Goal: Book appointment/travel/reservation

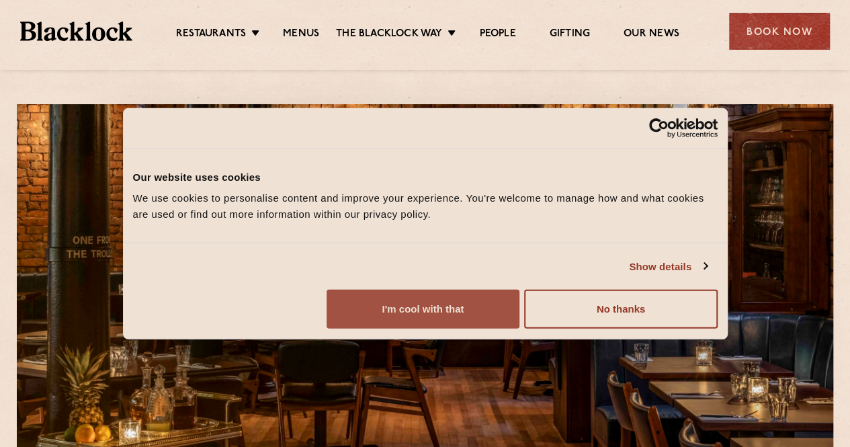
drag, startPoint x: 0, startPoint y: 0, endPoint x: 692, endPoint y: 356, distance: 778.3
click at [519, 329] on button "I'm cool with that" at bounding box center [423, 309] width 193 height 39
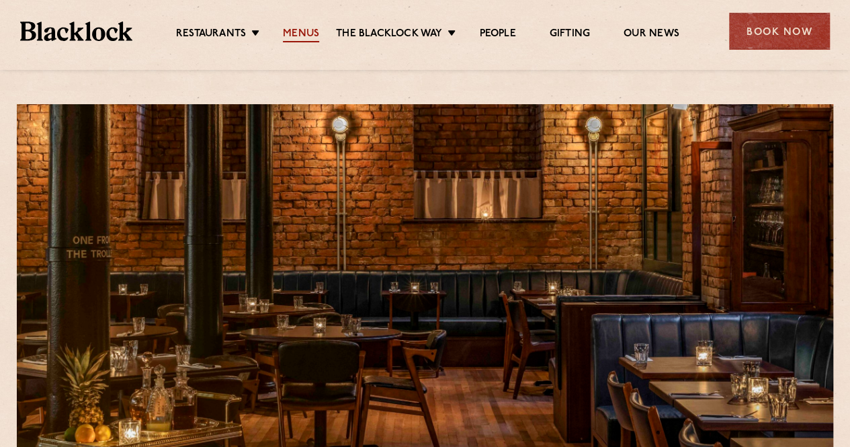
click at [297, 33] on link "Menus" at bounding box center [301, 35] width 36 height 15
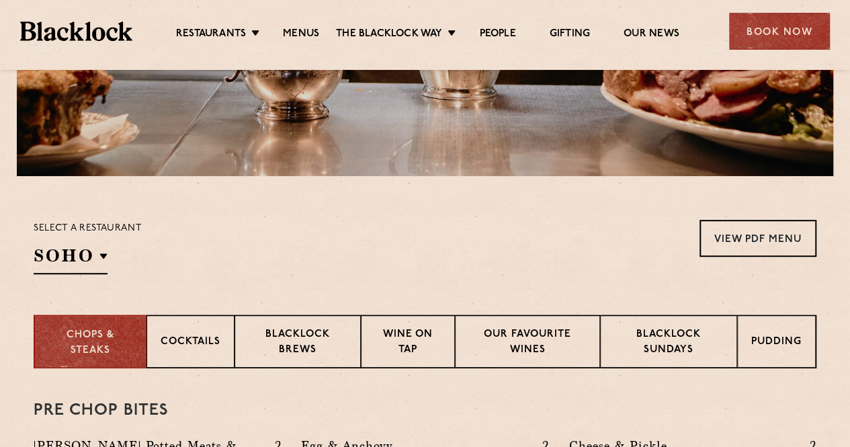
scroll to position [308, 0]
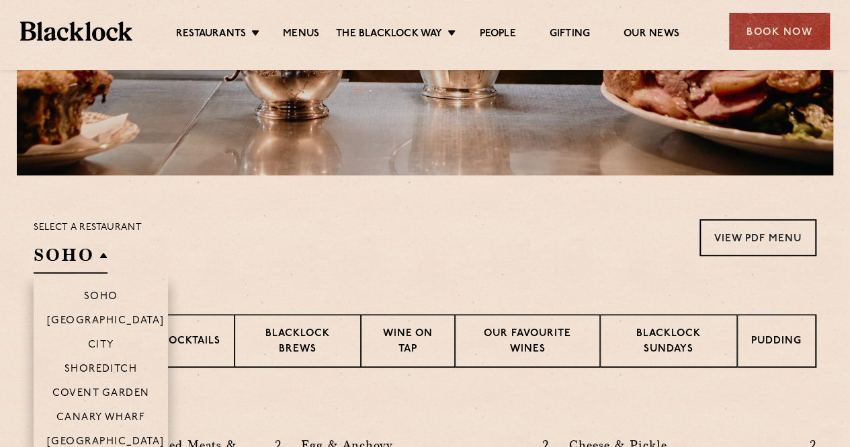
click at [74, 276] on li "Soho" at bounding box center [101, 290] width 134 height 34
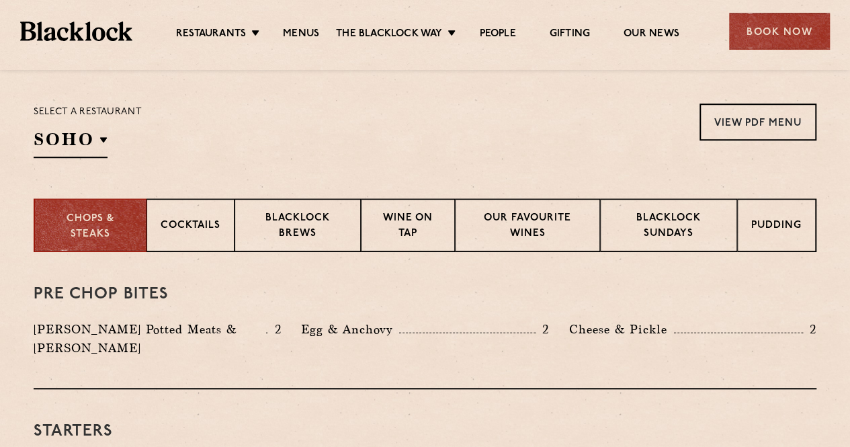
scroll to position [427, 0]
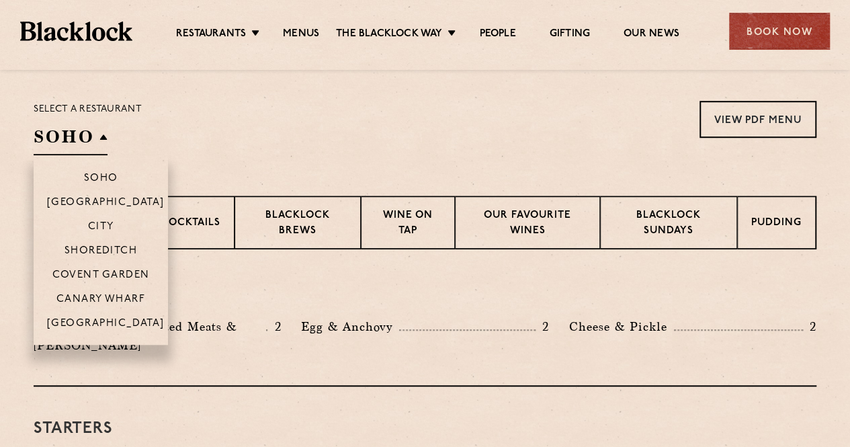
click at [99, 135] on h2 "Soho" at bounding box center [71, 140] width 74 height 30
click at [106, 318] on p "[GEOGRAPHIC_DATA]" at bounding box center [106, 324] width 118 height 13
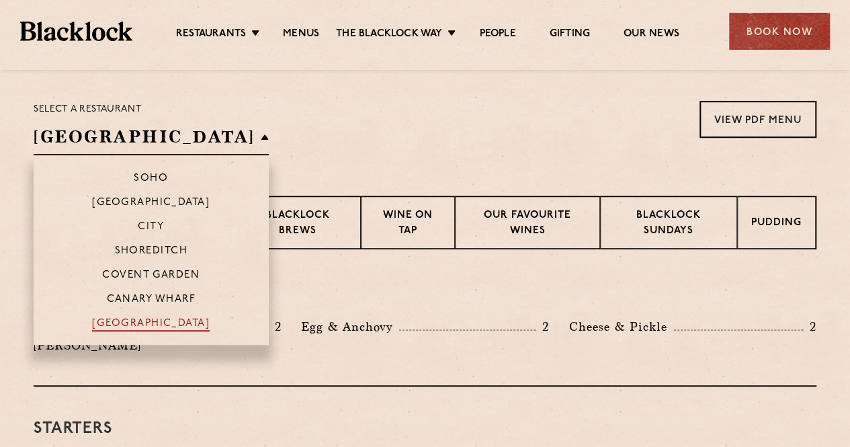
click at [106, 318] on p "[GEOGRAPHIC_DATA]" at bounding box center [151, 324] width 118 height 13
click at [109, 319] on p "[GEOGRAPHIC_DATA]" at bounding box center [151, 324] width 118 height 13
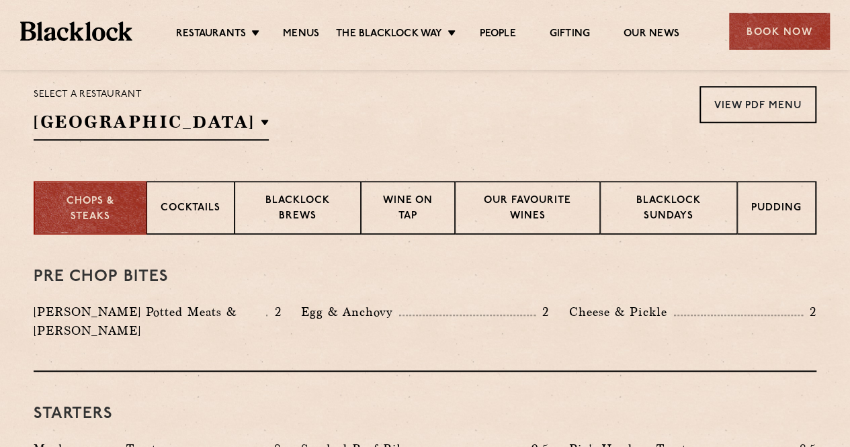
scroll to position [441, 0]
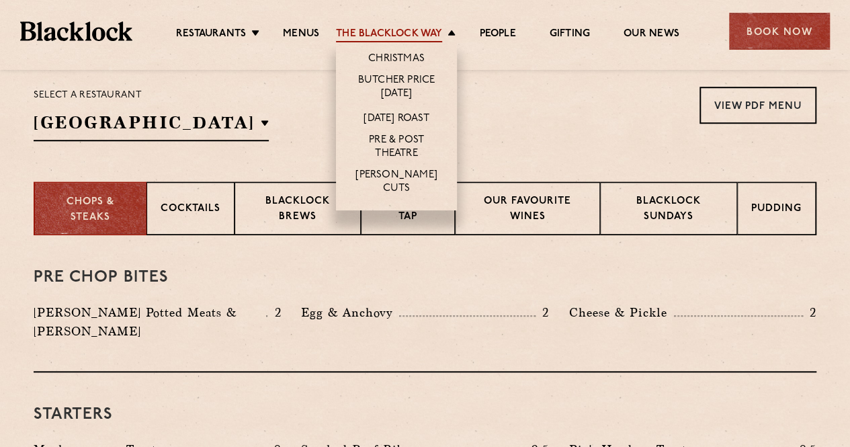
click at [427, 37] on link "The Blacklock Way" at bounding box center [389, 35] width 106 height 15
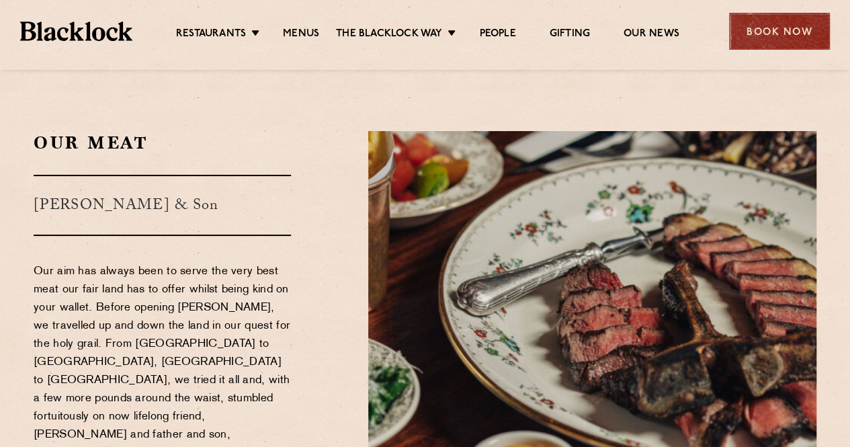
click at [772, 28] on div "Book Now" at bounding box center [779, 31] width 101 height 37
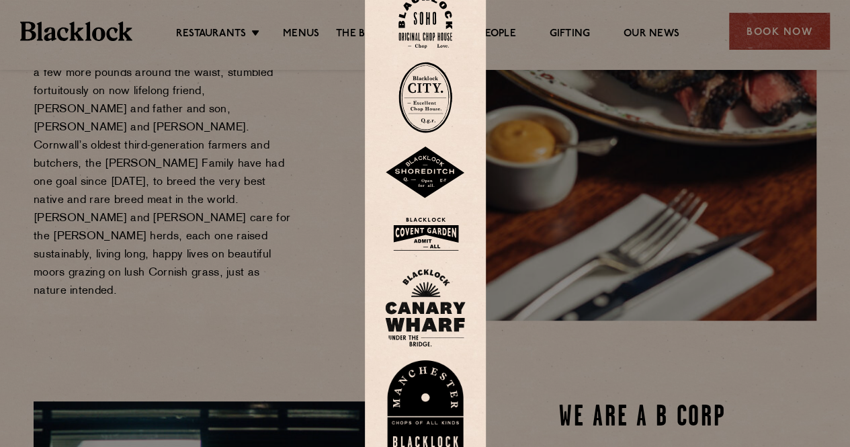
scroll to position [325, 0]
click at [418, 392] on img at bounding box center [425, 406] width 81 height 93
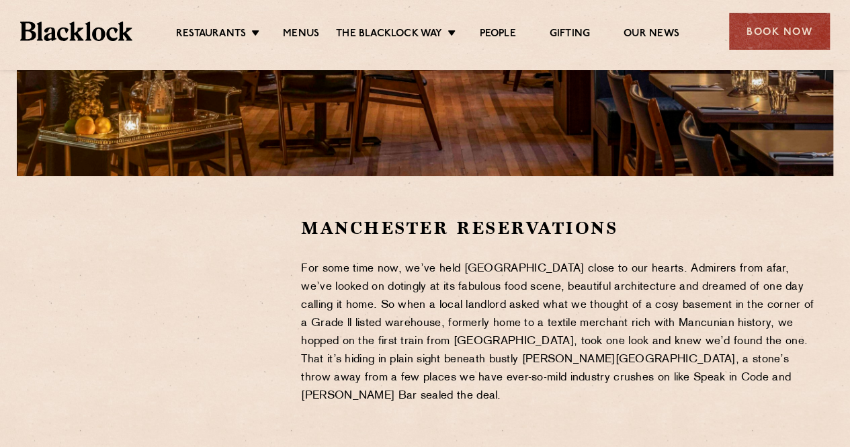
scroll to position [250, 0]
